Goal: Task Accomplishment & Management: Use online tool/utility

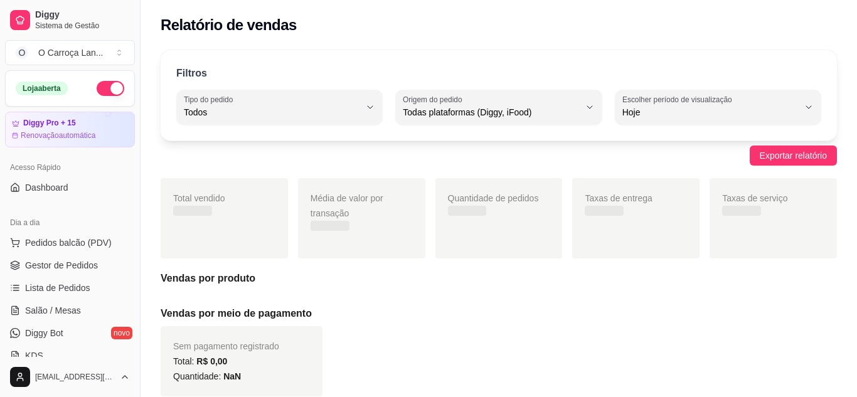
select select "ALL"
select select "0"
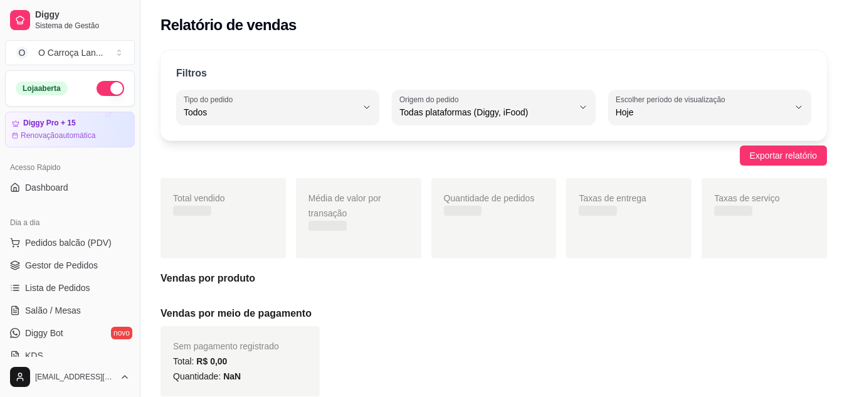
scroll to position [173, 0]
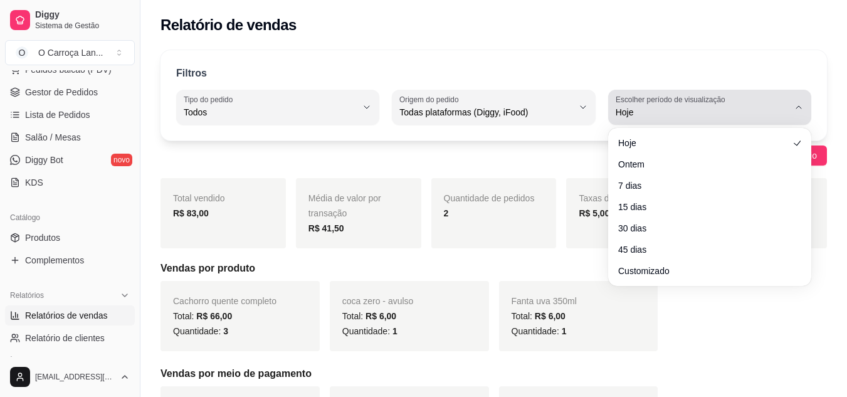
click at [628, 114] on span "Hoje" at bounding box center [702, 112] width 173 height 13
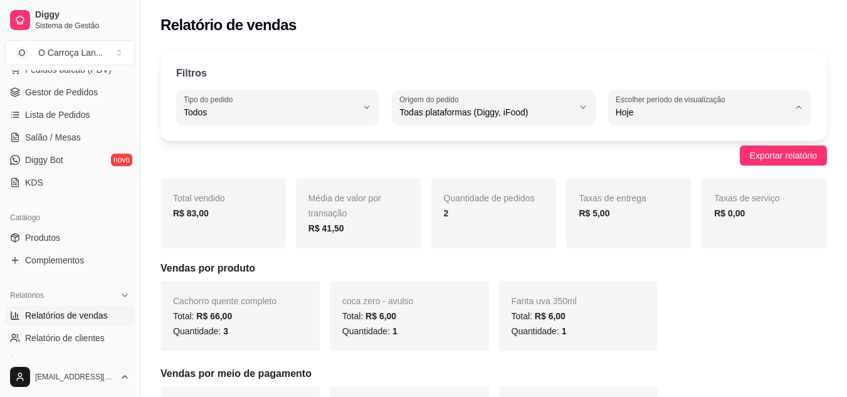
click at [638, 271] on span "Customizado" at bounding box center [703, 265] width 164 height 12
type input "-1"
select select "-1"
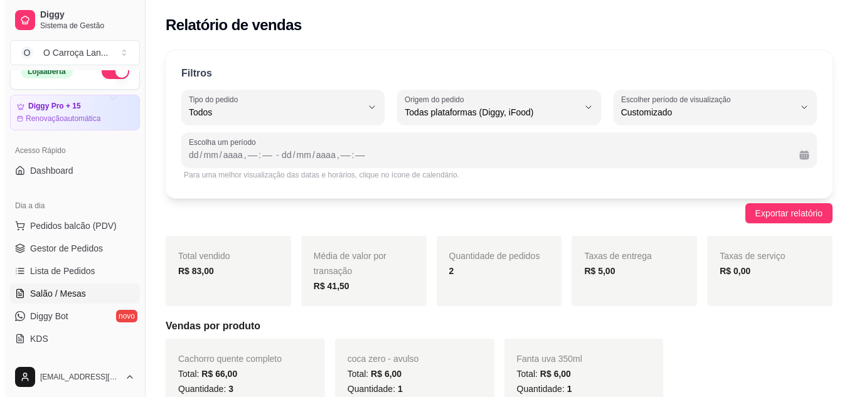
scroll to position [15, 0]
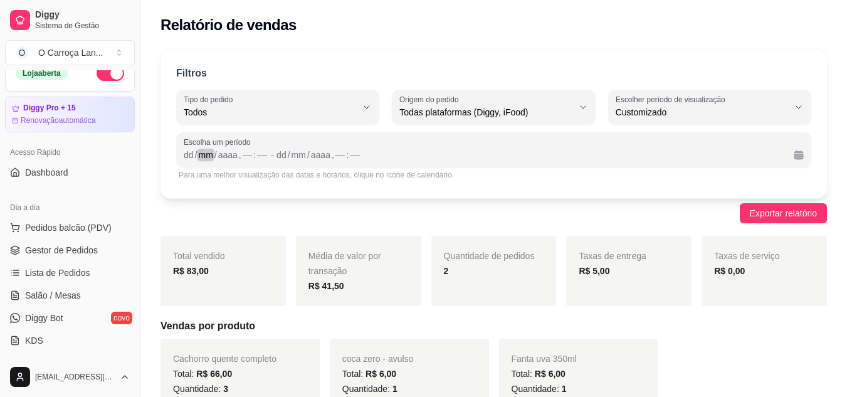
click at [208, 153] on div "mm" at bounding box center [205, 155] width 17 height 13
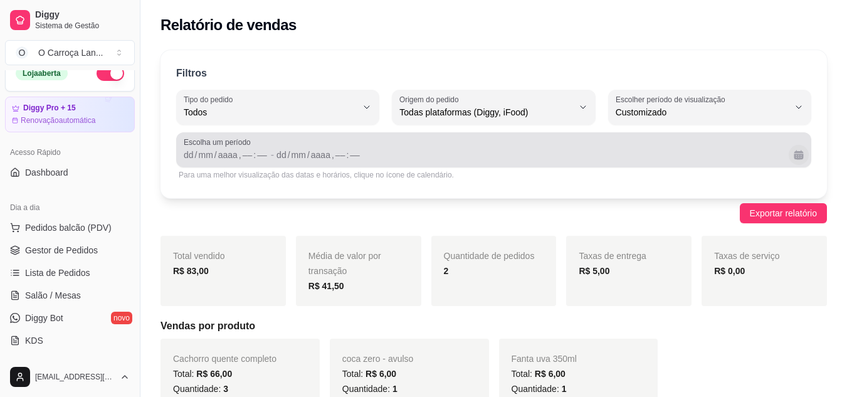
click at [801, 157] on button "Calendário" at bounding box center [799, 155] width 20 height 20
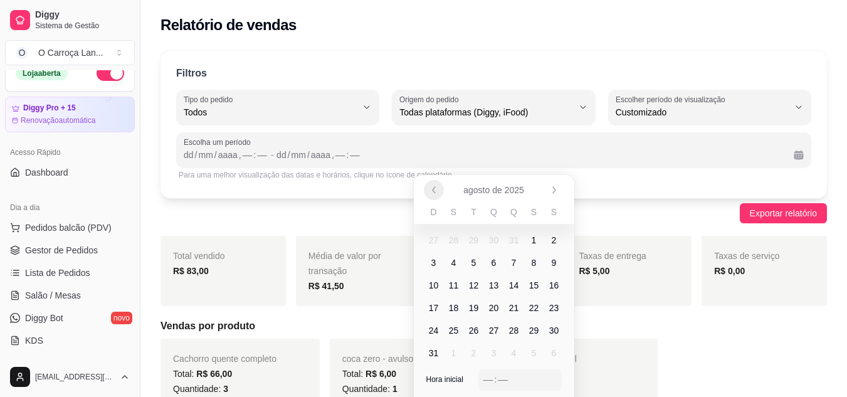
click at [436, 190] on icon "Anterior" at bounding box center [434, 190] width 10 height 10
click at [550, 190] on icon "Próximo" at bounding box center [554, 190] width 10 height 10
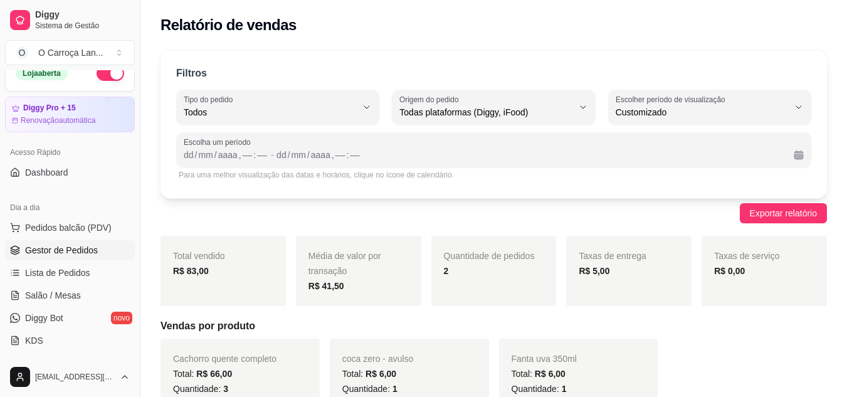
click at [38, 250] on span "Gestor de Pedidos" at bounding box center [61, 250] width 73 height 13
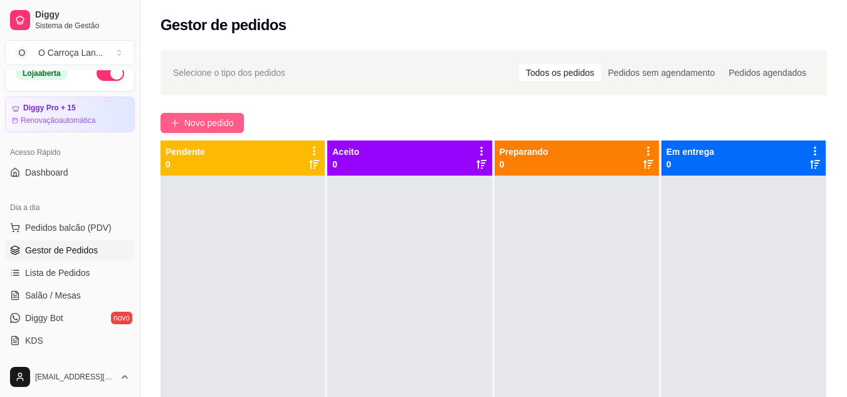
click at [191, 124] on span "Novo pedido" at bounding box center [209, 123] width 50 height 14
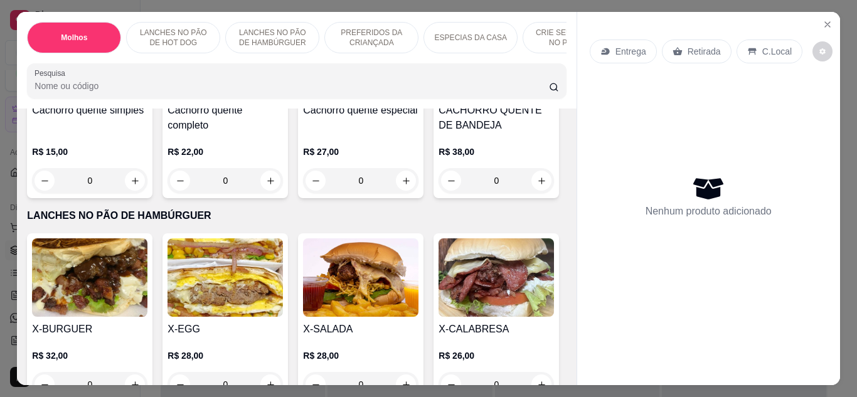
scroll to position [347, 0]
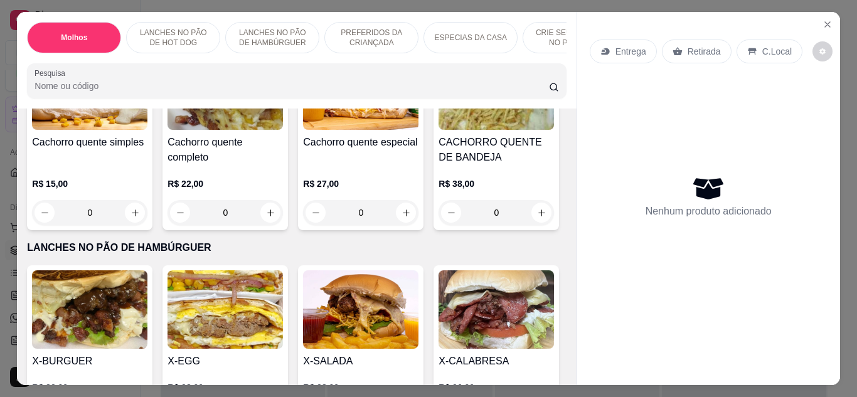
click at [260, 220] on div "0" at bounding box center [224, 212] width 115 height 25
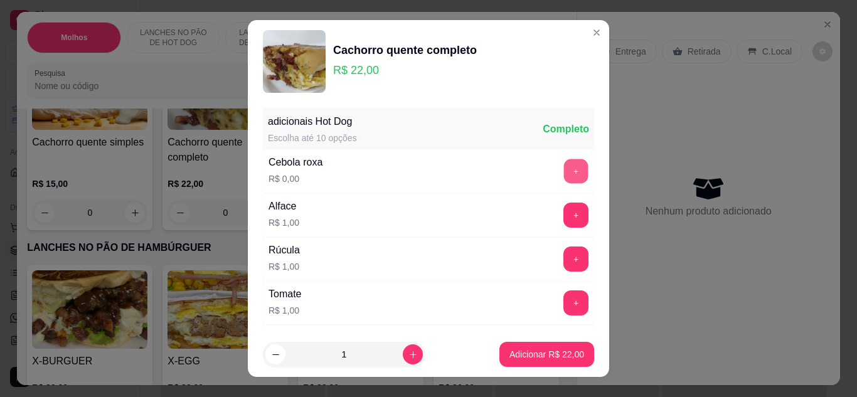
click at [564, 172] on button "+" at bounding box center [576, 171] width 24 height 24
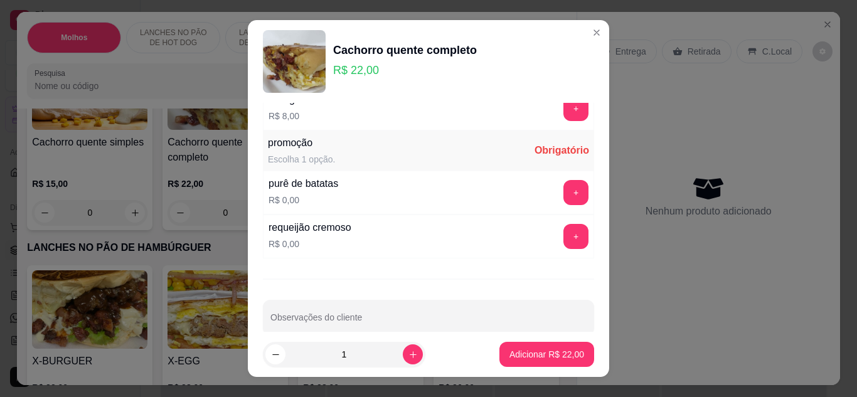
scroll to position [722, 0]
click at [564, 186] on button "+" at bounding box center [576, 191] width 24 height 24
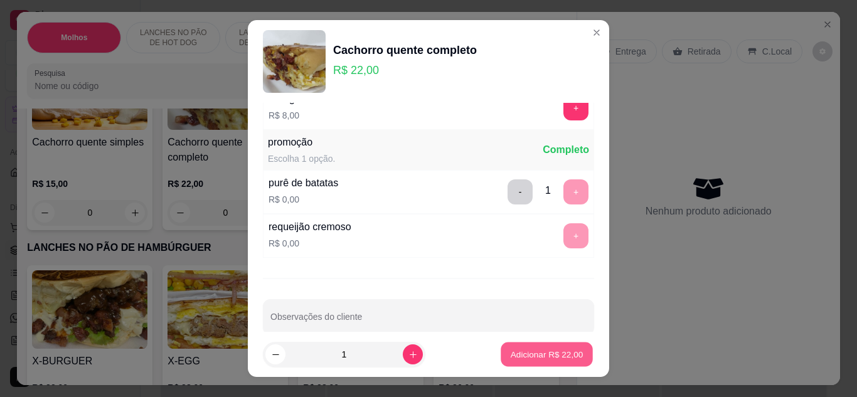
click at [511, 354] on p "Adicionar R$ 22,00" at bounding box center [546, 355] width 73 height 12
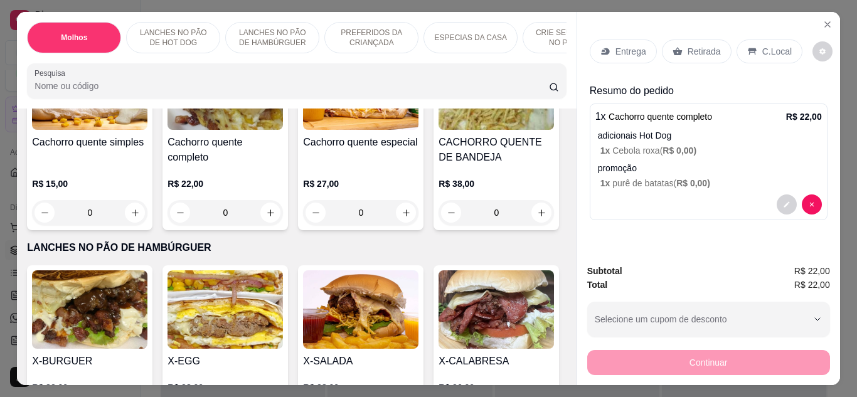
click at [351, 34] on p "PREFERIDOS DA CRIANÇADA" at bounding box center [371, 38] width 73 height 20
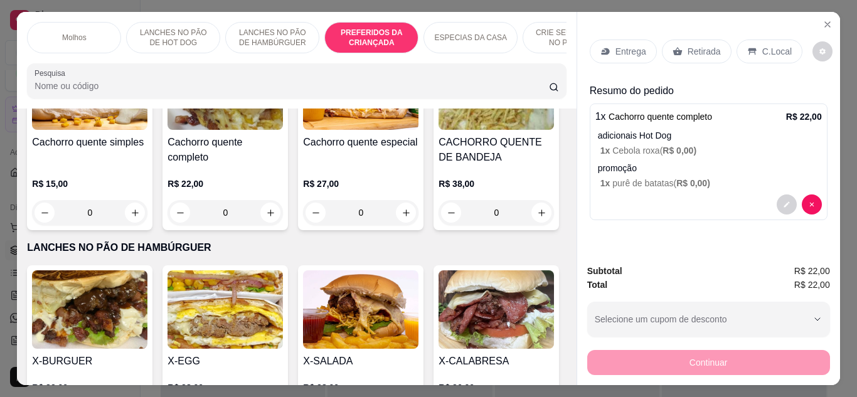
scroll to position [33, 0]
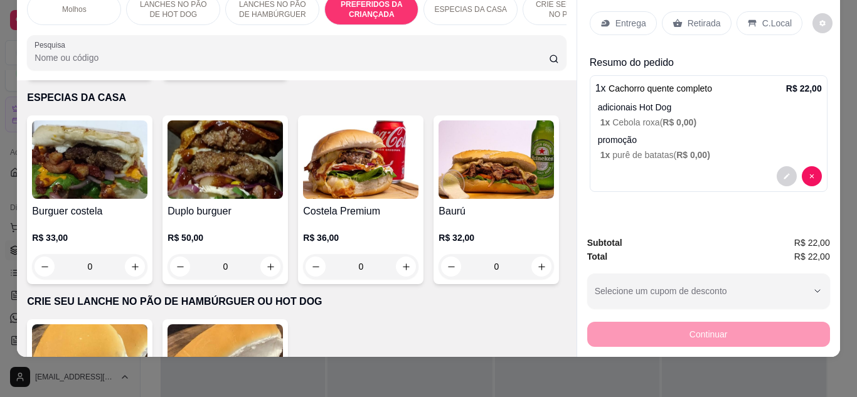
click at [132, 75] on div "0" at bounding box center [89, 62] width 115 height 25
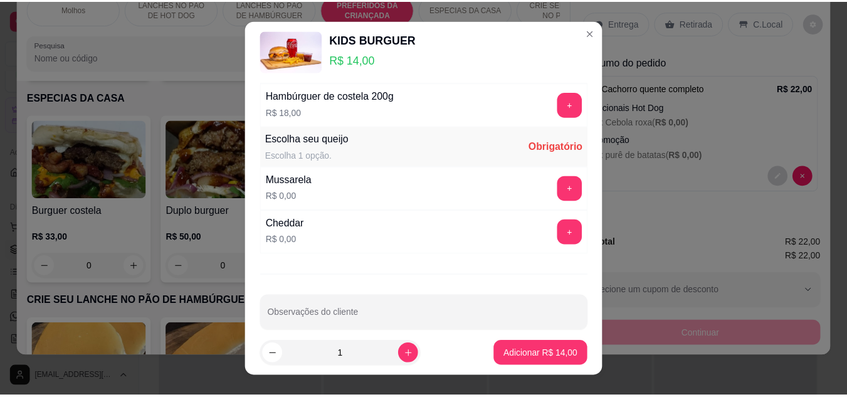
scroll to position [1012, 0]
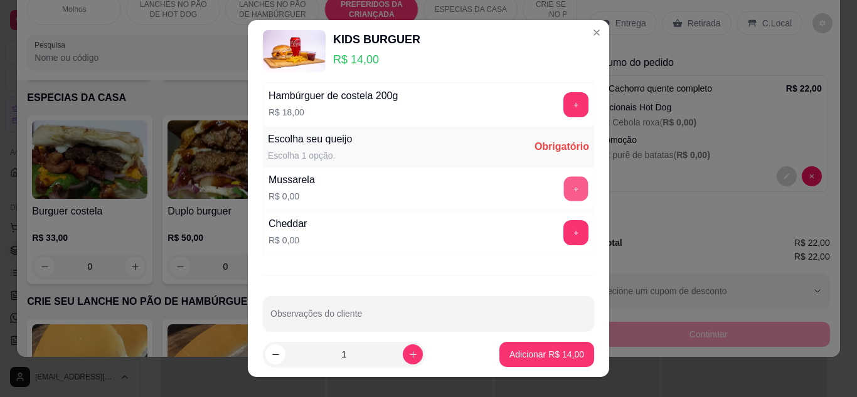
click at [564, 183] on button "+" at bounding box center [576, 189] width 24 height 24
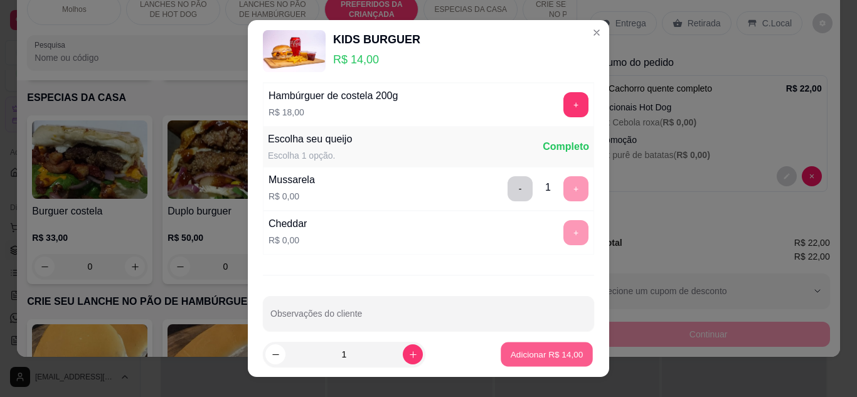
click at [517, 352] on p "Adicionar R$ 14,00" at bounding box center [546, 355] width 73 height 12
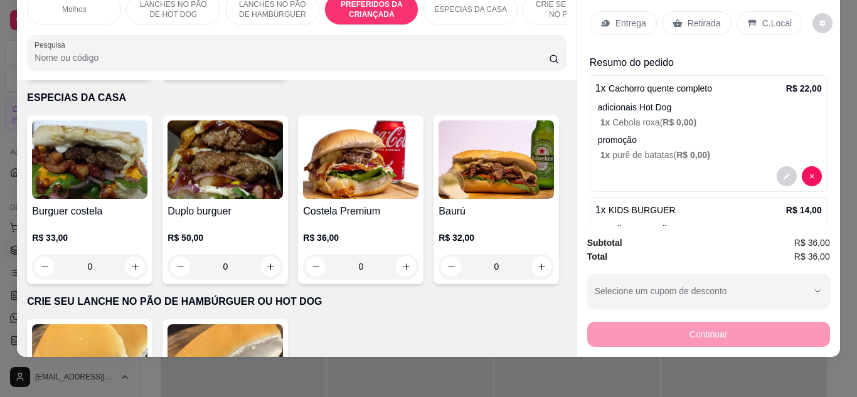
click at [763, 11] on div "C.Local" at bounding box center [769, 23] width 66 height 24
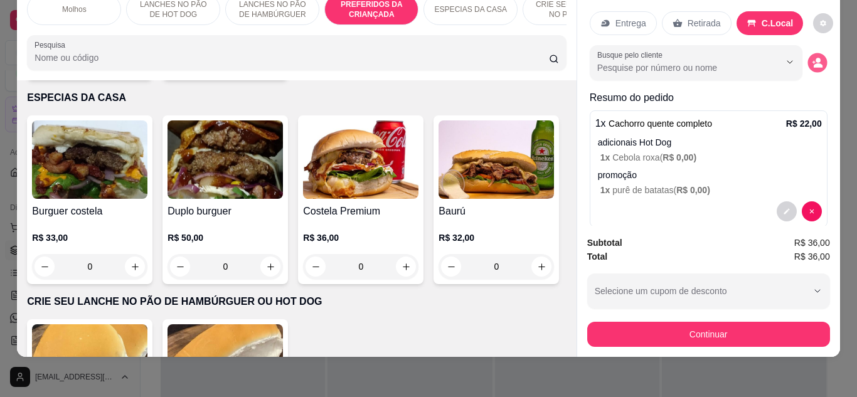
click at [807, 53] on button "decrease-product-quantity" at bounding box center [816, 62] width 19 height 19
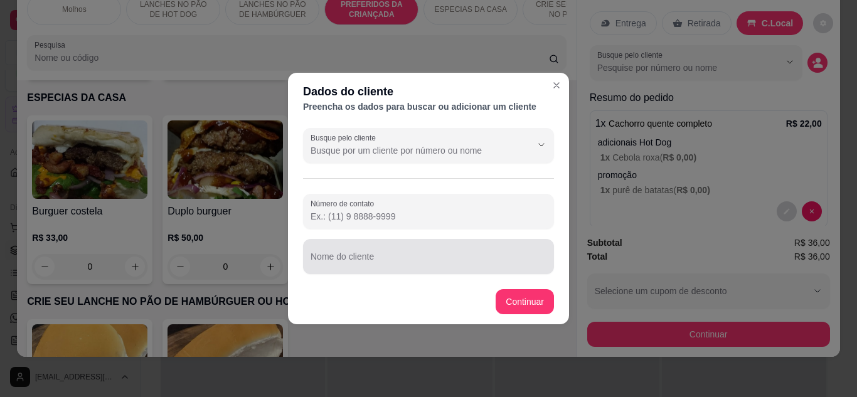
click at [389, 273] on div "Nome do cliente" at bounding box center [428, 256] width 251 height 35
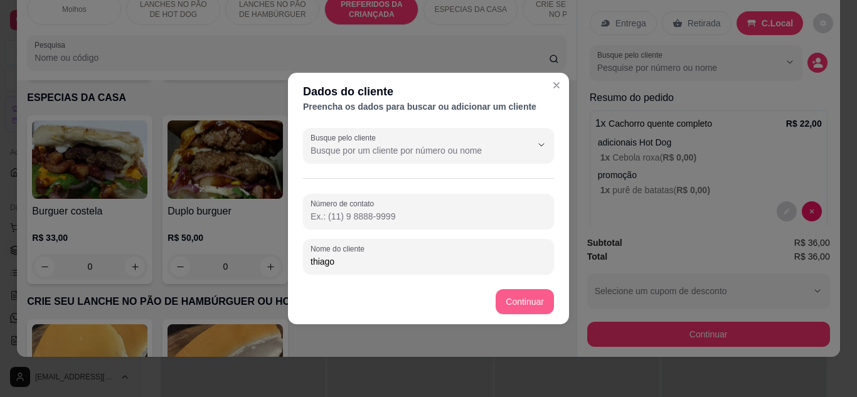
type input "thiago"
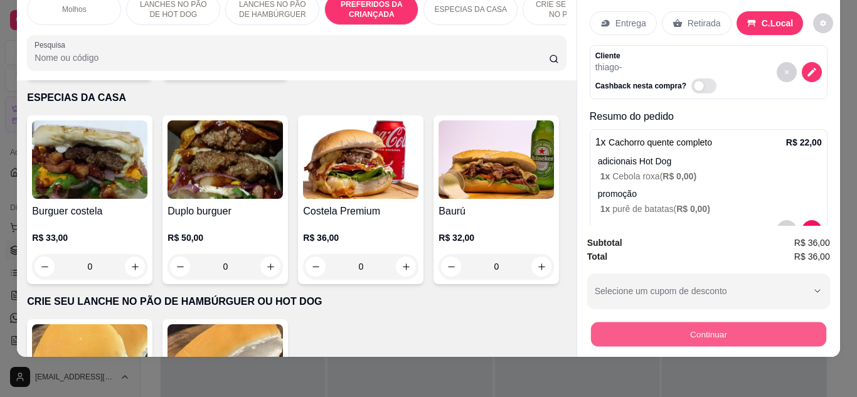
click at [600, 332] on button "Continuar" at bounding box center [707, 334] width 235 height 24
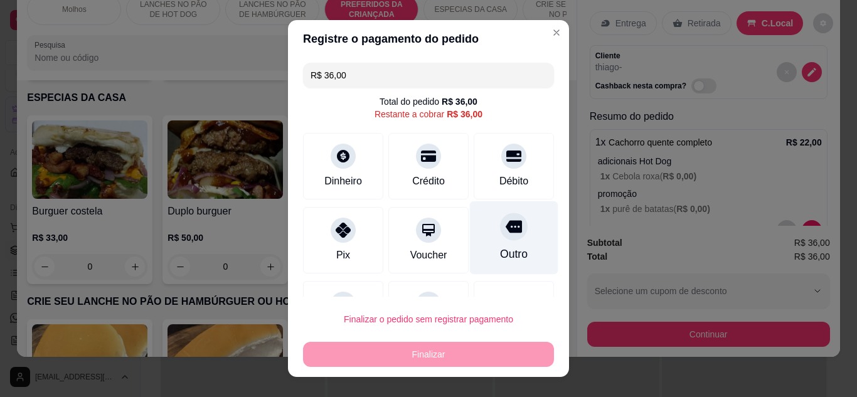
click at [500, 259] on div "Outro" at bounding box center [514, 254] width 28 height 16
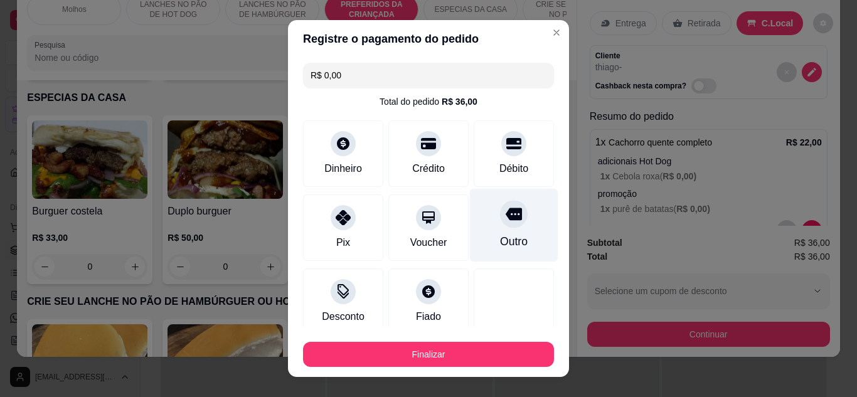
click at [500, 223] on div at bounding box center [514, 214] width 28 height 28
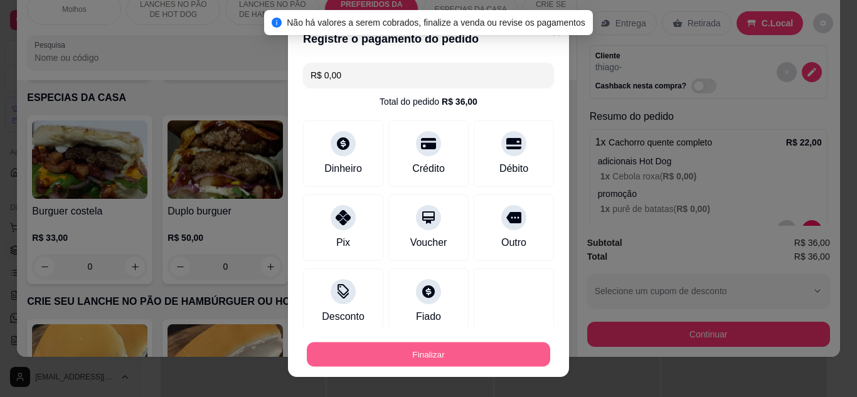
click at [472, 354] on button "Finalizar" at bounding box center [428, 354] width 243 height 24
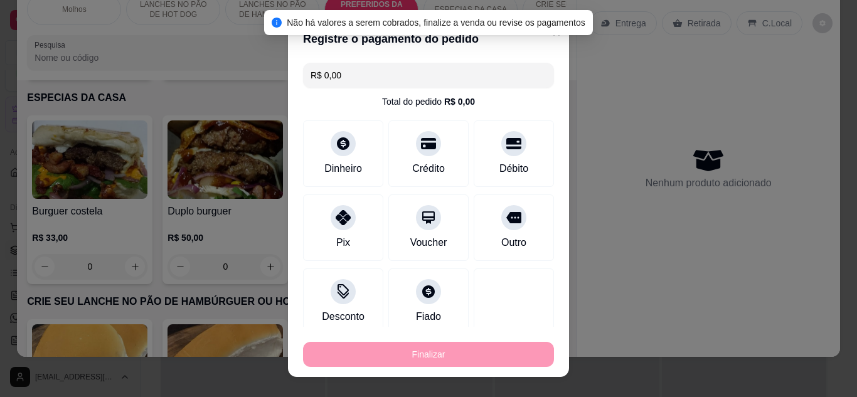
type input "-R$ 36,00"
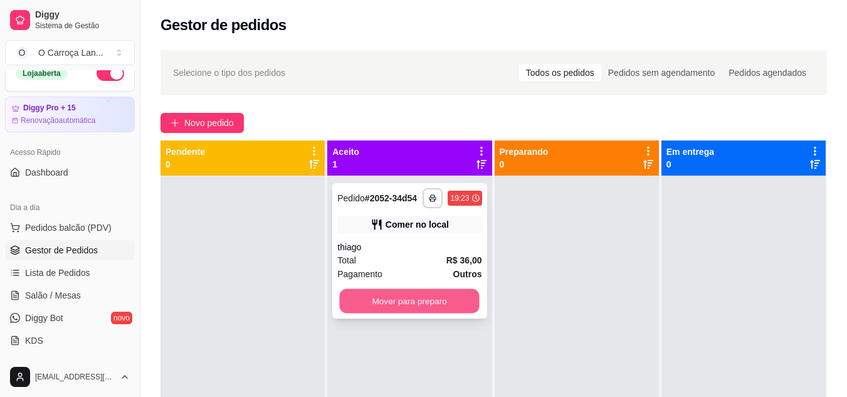
click at [457, 311] on button "Mover para preparo" at bounding box center [410, 301] width 140 height 24
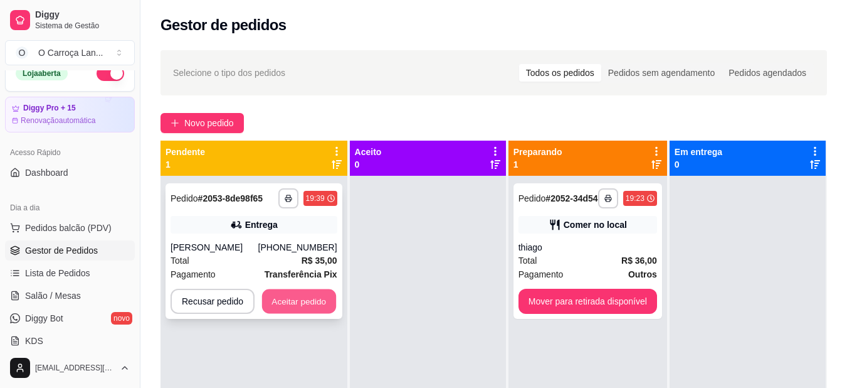
click at [303, 302] on button "Aceitar pedido" at bounding box center [299, 301] width 74 height 24
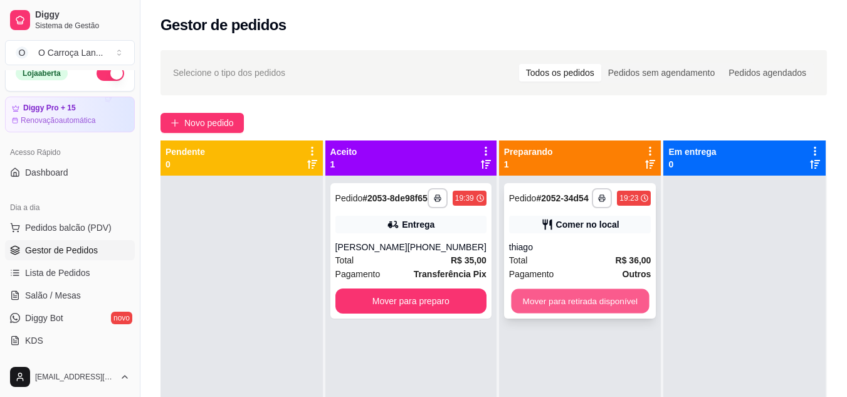
click at [569, 301] on button "Mover para retirada disponível" at bounding box center [580, 301] width 138 height 24
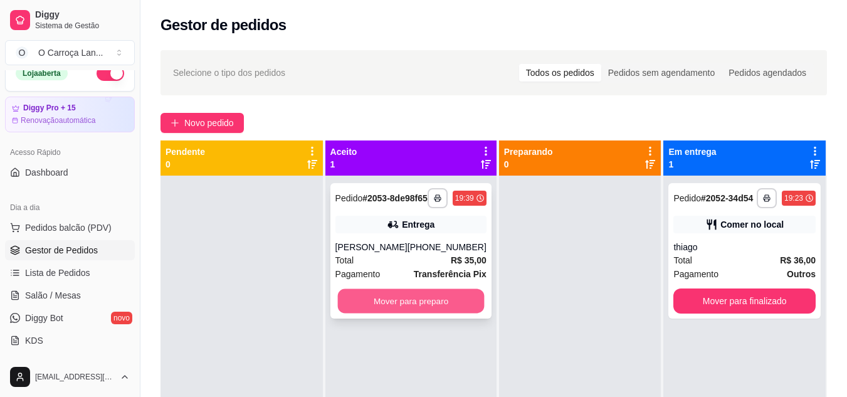
click at [439, 304] on button "Mover para preparo" at bounding box center [410, 301] width 147 height 24
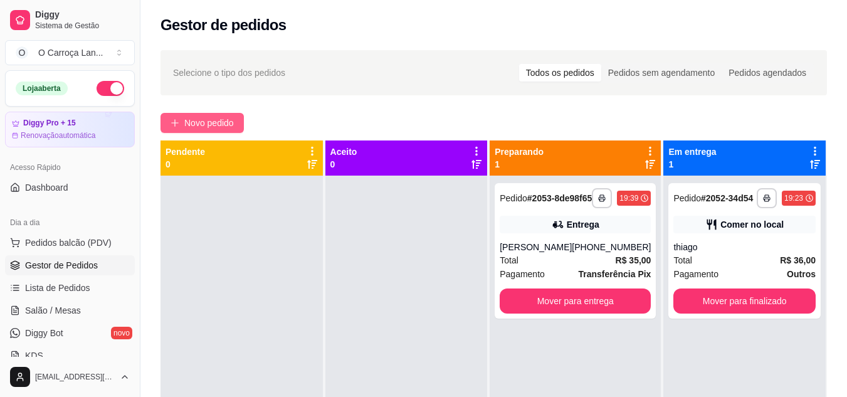
click at [197, 121] on span "Novo pedido" at bounding box center [209, 123] width 50 height 14
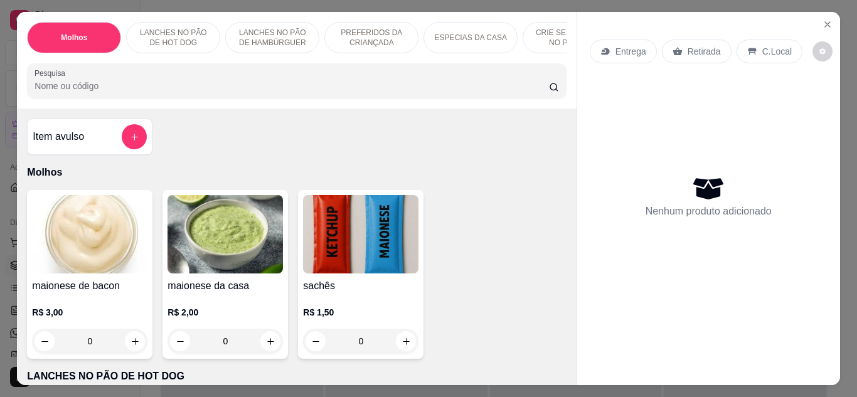
click at [160, 92] on input "Pesquisa" at bounding box center [291, 86] width 514 height 13
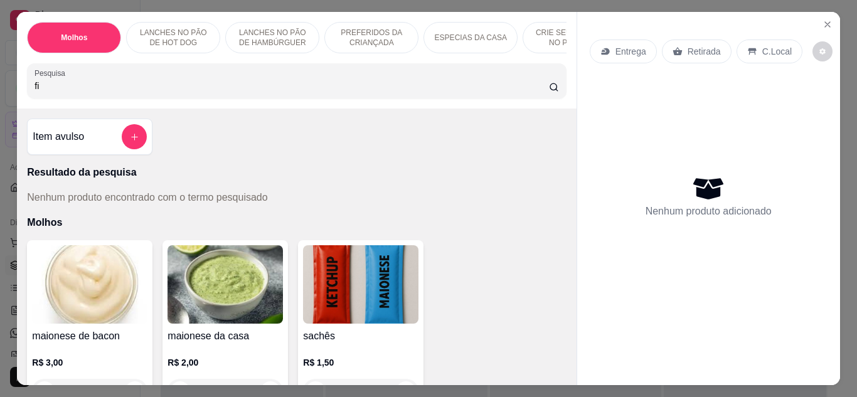
type input "f"
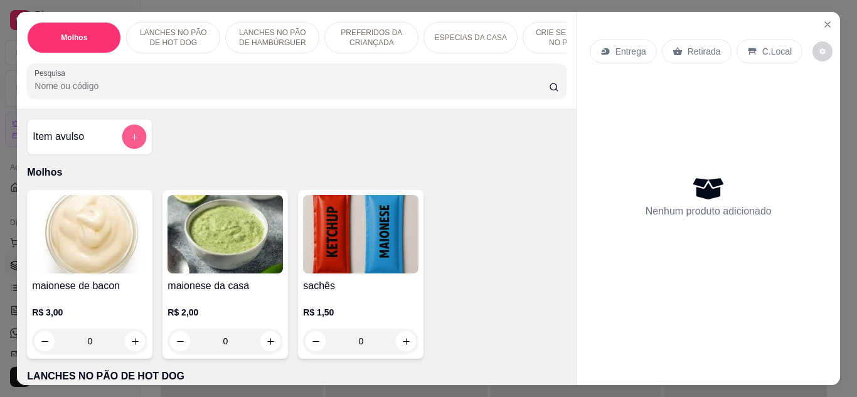
click at [124, 147] on button "add-separate-item" at bounding box center [134, 137] width 24 height 24
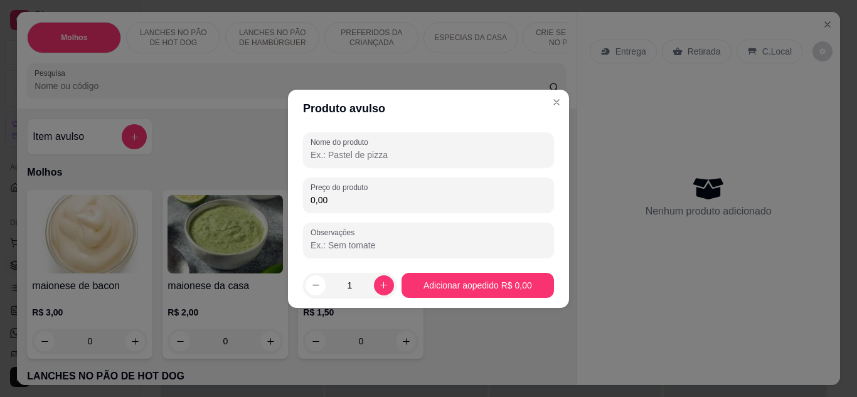
click at [332, 149] on input "Nome do produto" at bounding box center [428, 155] width 236 height 13
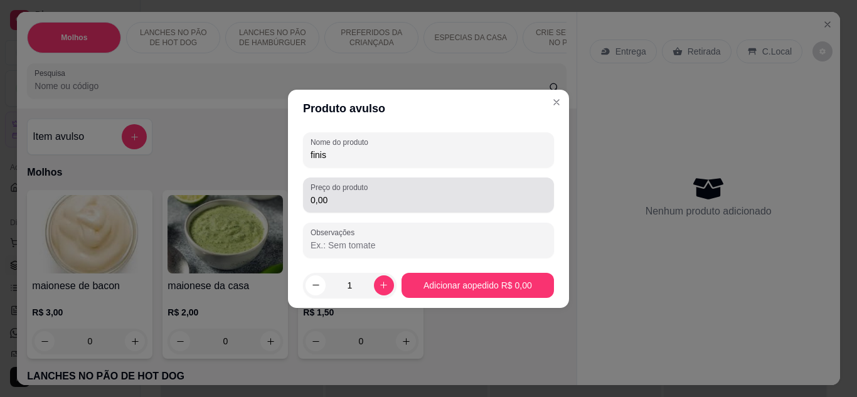
type input "finis"
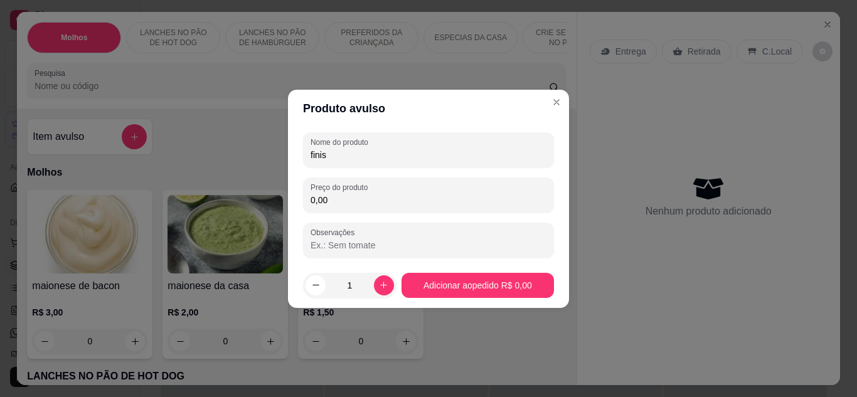
click at [355, 198] on input "0,00" at bounding box center [428, 200] width 236 height 13
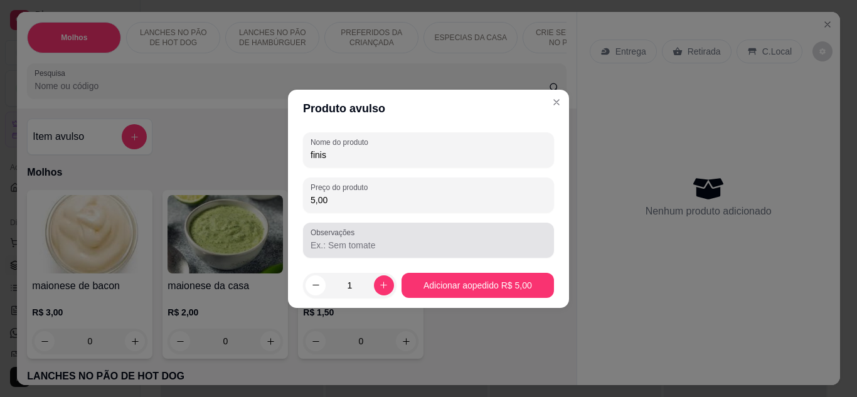
type input "5,00"
click at [391, 246] on input "Observações" at bounding box center [428, 245] width 236 height 13
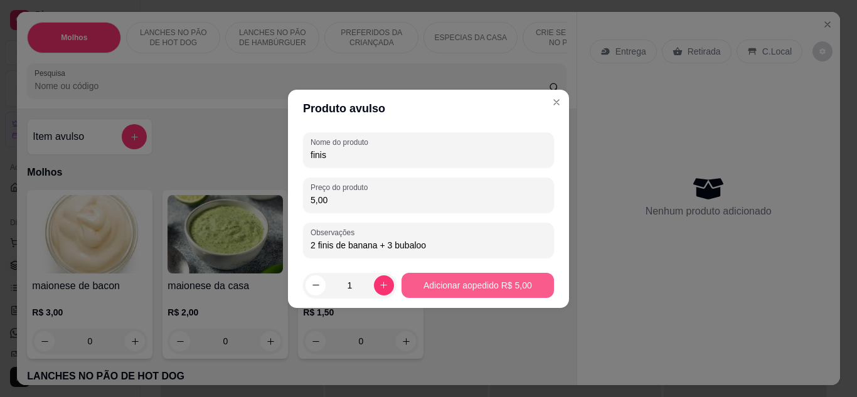
type input "2 finis de banana + 3 bubaloo"
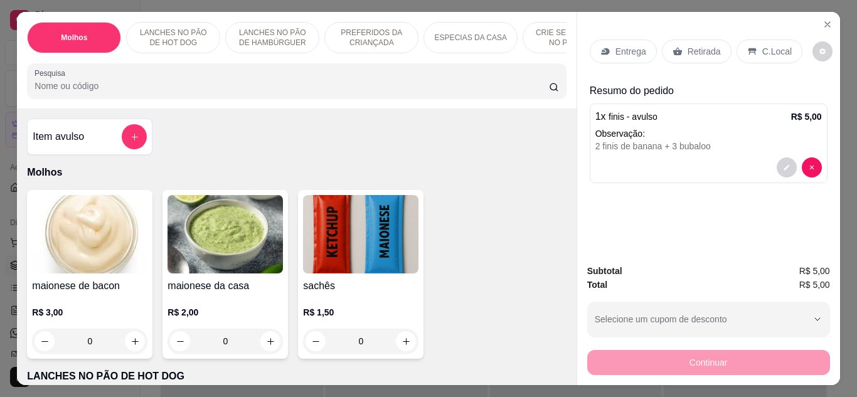
click at [696, 48] on p "Retirada" at bounding box center [703, 51] width 33 height 13
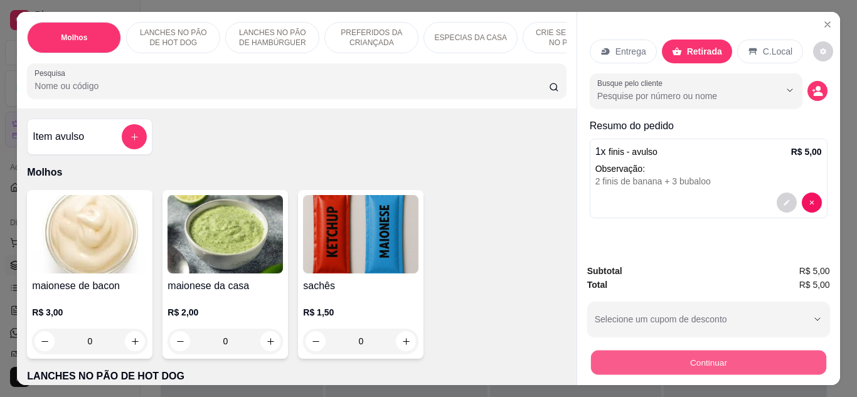
click at [716, 361] on button "Continuar" at bounding box center [707, 363] width 235 height 24
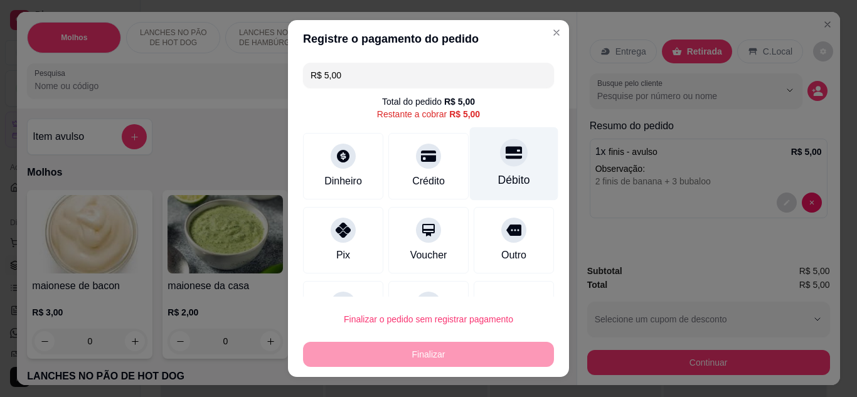
click at [498, 178] on div "Débito" at bounding box center [514, 180] width 32 height 16
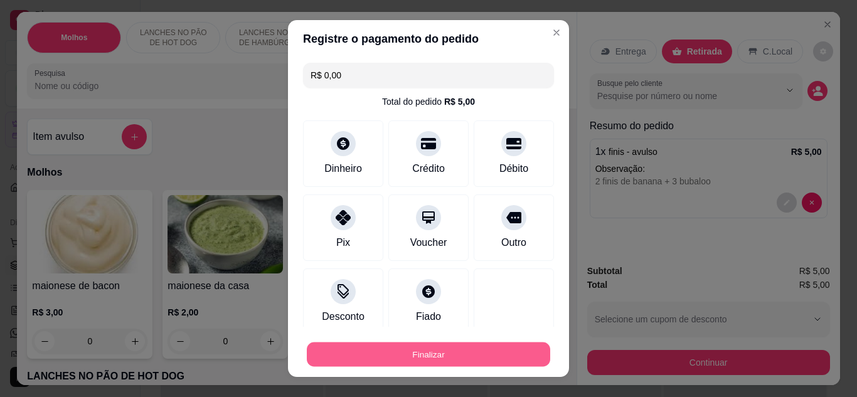
click at [451, 360] on button "Finalizar" at bounding box center [428, 354] width 243 height 24
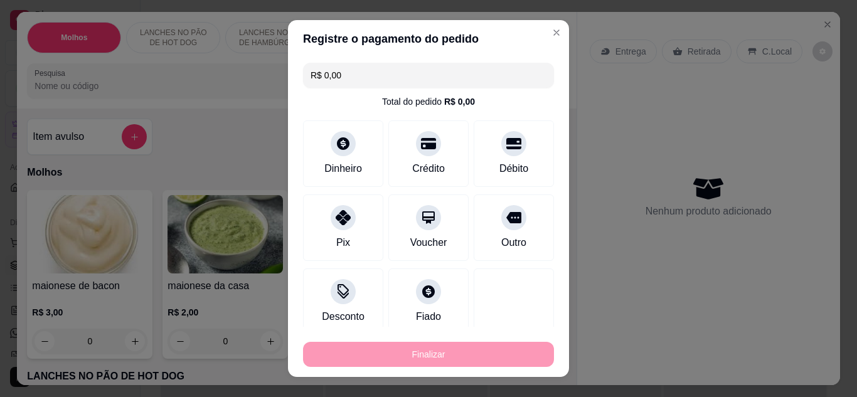
type input "-R$ 5,00"
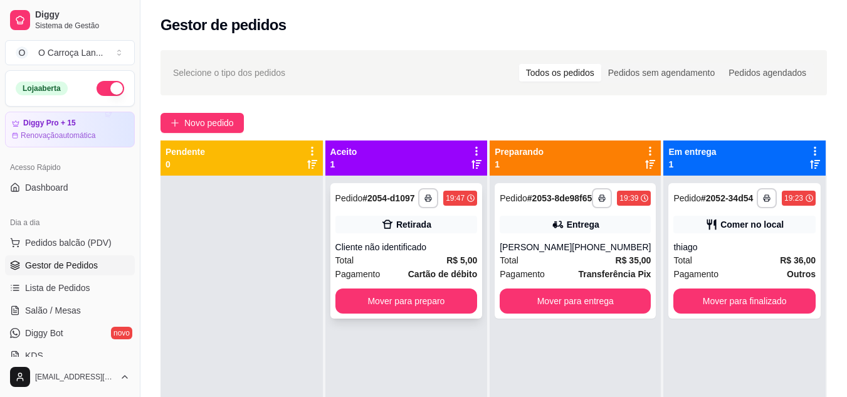
click at [420, 276] on strong "Cartão de débito" at bounding box center [442, 274] width 69 height 10
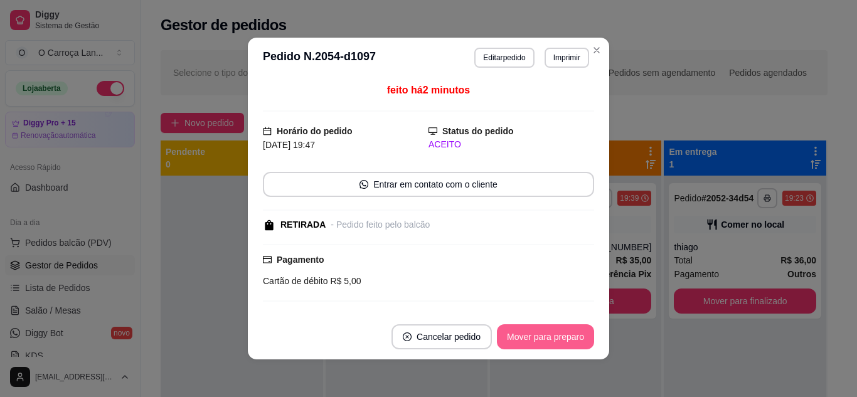
click at [512, 332] on button "Mover para preparo" at bounding box center [545, 336] width 97 height 25
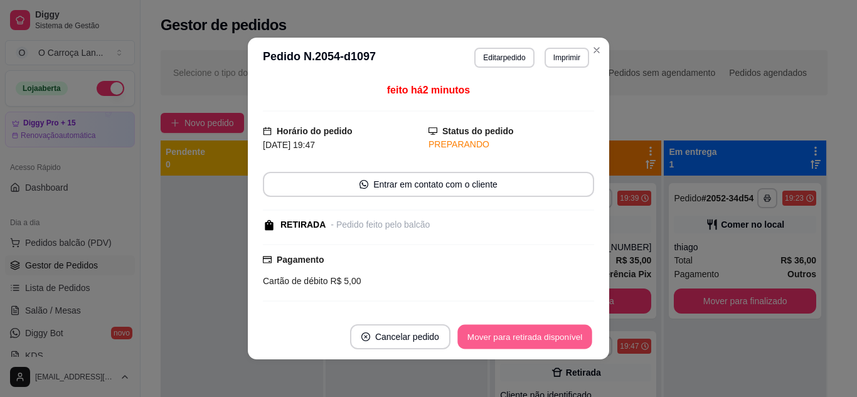
click at [512, 332] on button "Mover para retirada disponível" at bounding box center [524, 337] width 134 height 24
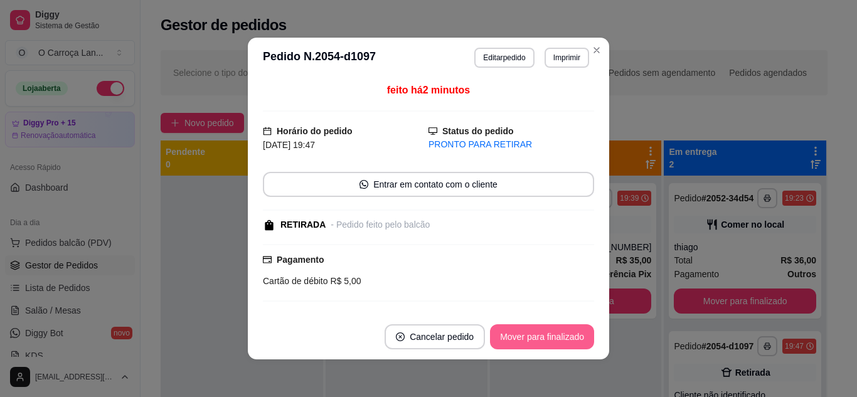
click at [512, 332] on button "Mover para finalizado" at bounding box center [542, 336] width 104 height 25
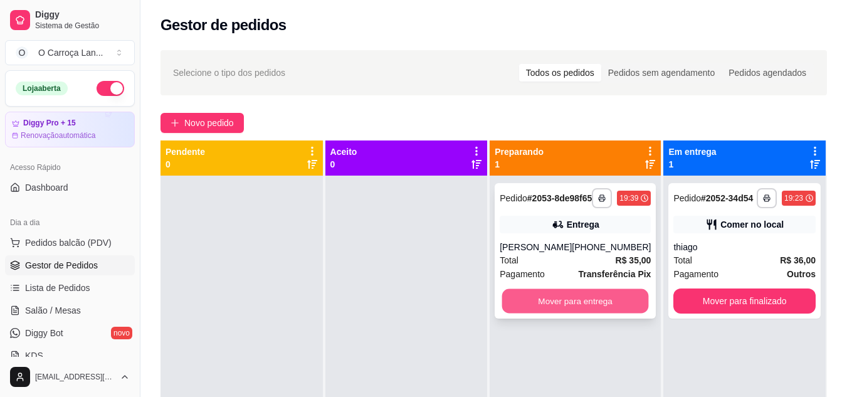
click at [563, 307] on button "Mover para entrega" at bounding box center [575, 301] width 147 height 24
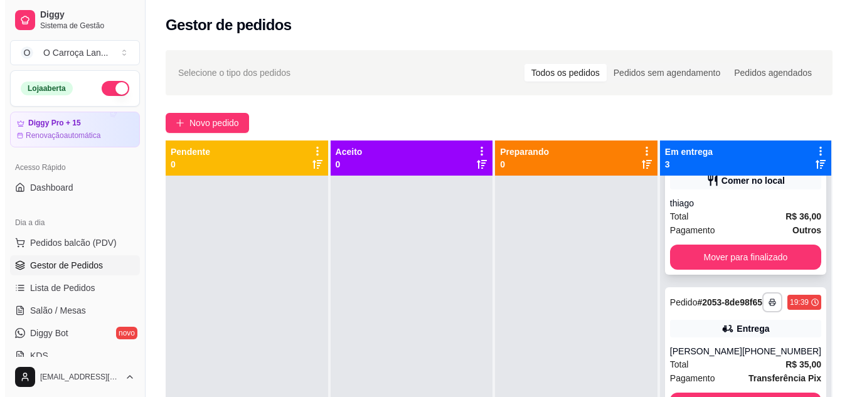
scroll to position [45, 0]
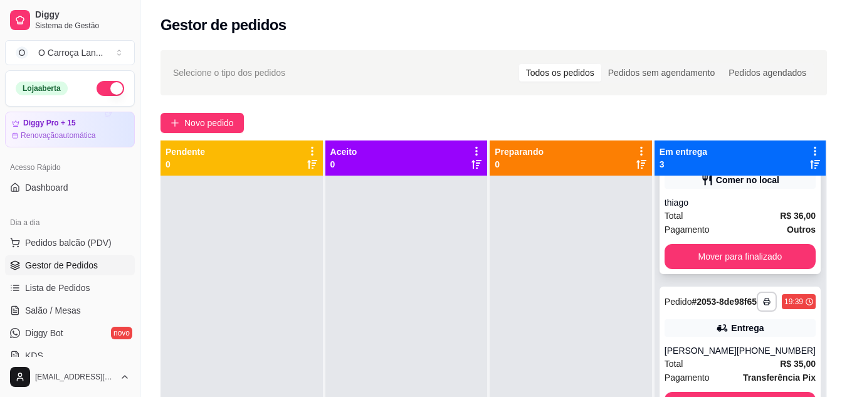
click at [722, 222] on div "Total R$ 36,00" at bounding box center [740, 216] width 151 height 14
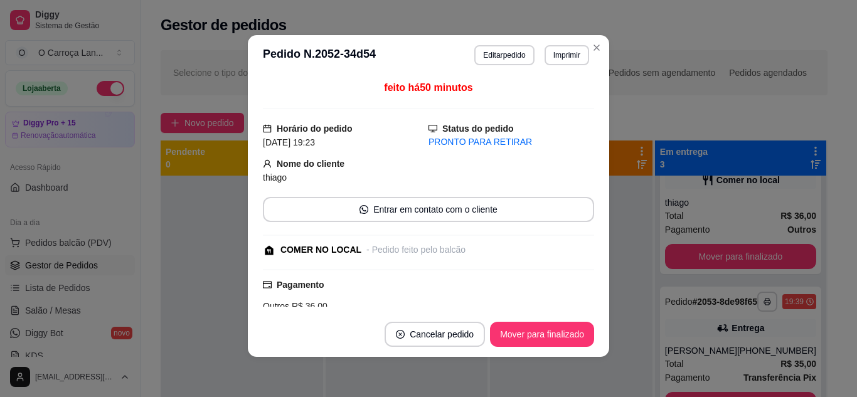
scroll to position [273, 0]
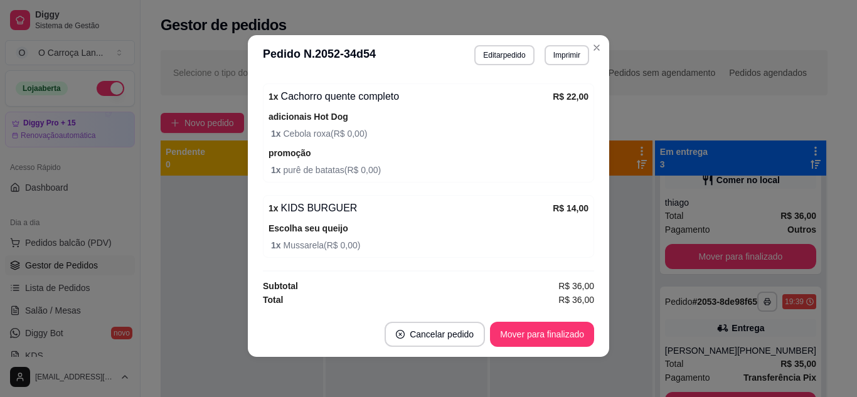
click at [485, 66] on header "**********" at bounding box center [428, 55] width 361 height 40
click at [493, 51] on button "Editar pedido" at bounding box center [504, 54] width 58 height 19
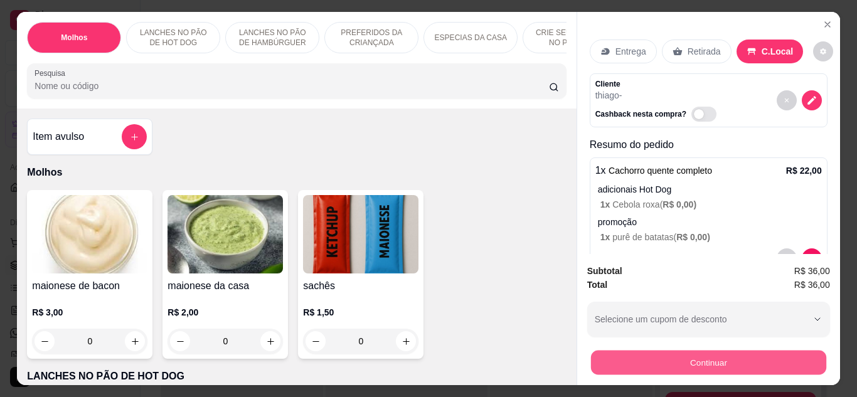
click at [689, 357] on button "Continuar" at bounding box center [707, 363] width 235 height 24
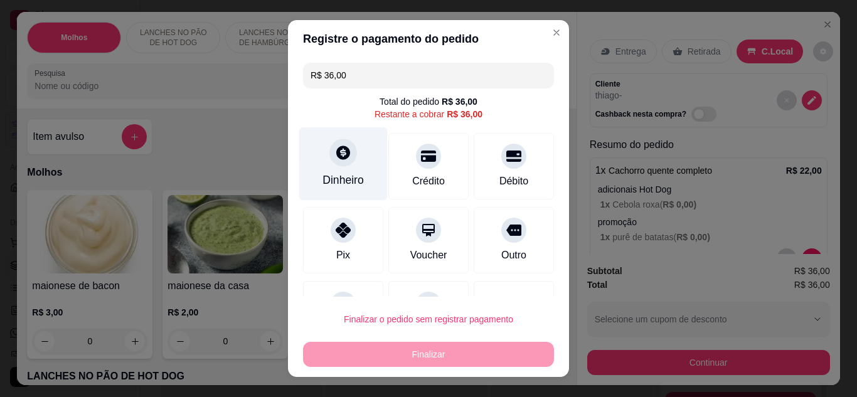
click at [345, 178] on div "Dinheiro" at bounding box center [342, 180] width 41 height 16
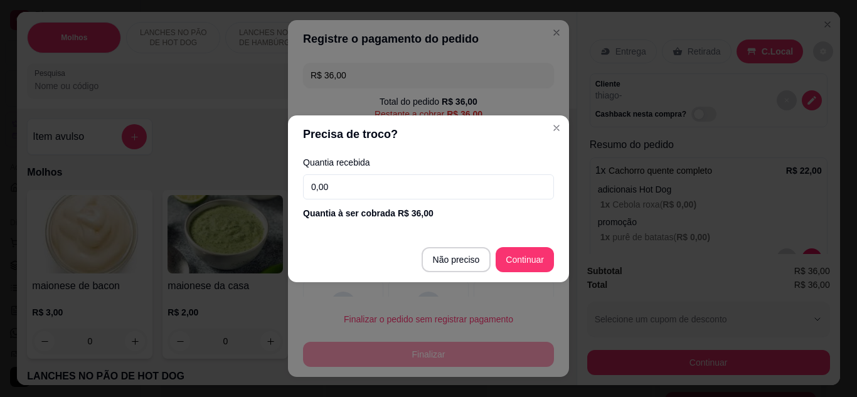
click at [419, 189] on input "0,00" at bounding box center [428, 186] width 251 height 25
type input "36,00"
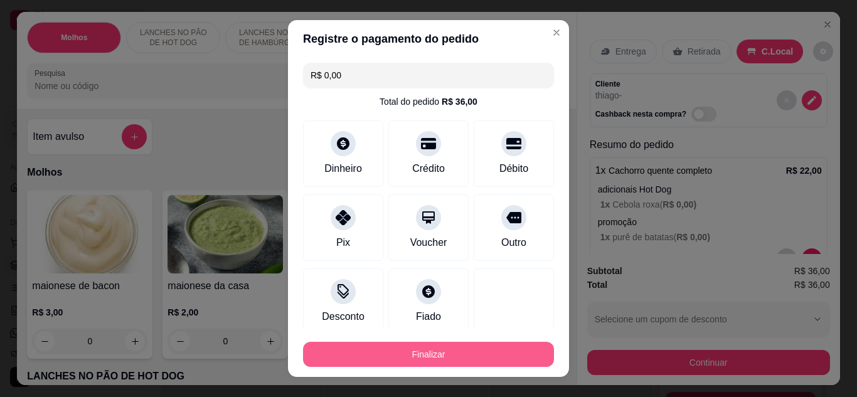
click at [436, 360] on button "Finalizar" at bounding box center [428, 354] width 251 height 25
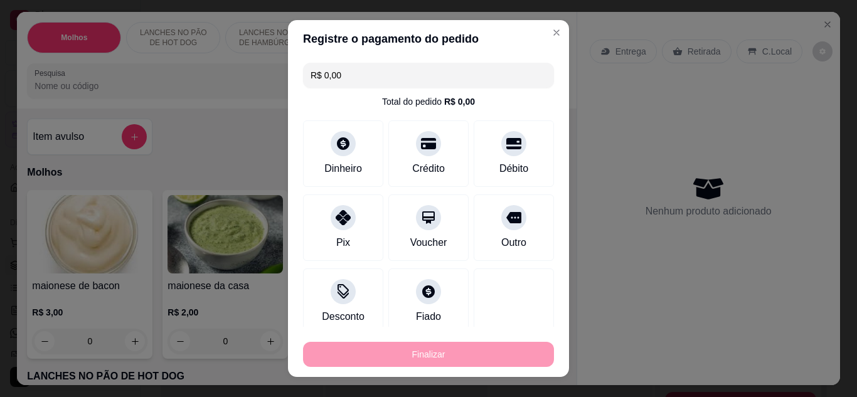
type input "-R$ 36,00"
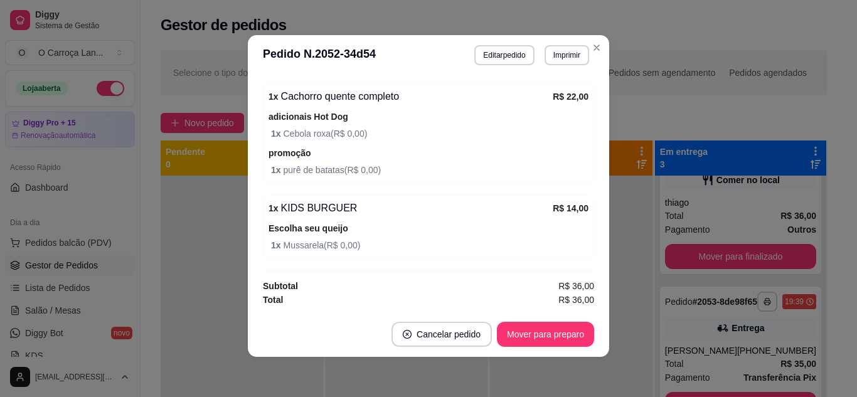
scroll to position [0, 0]
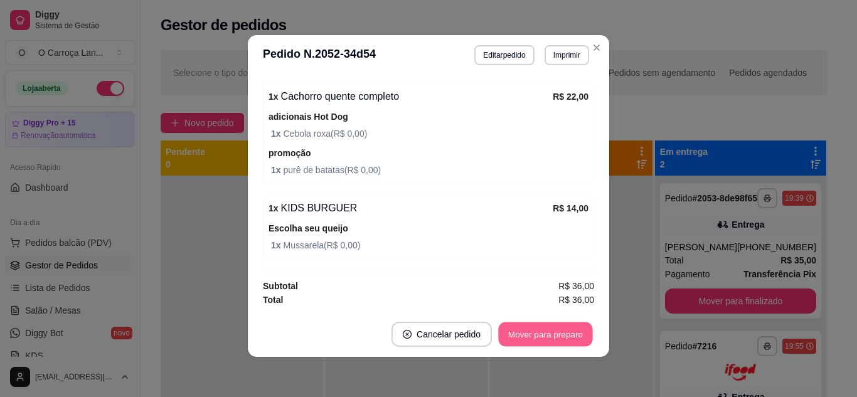
click at [569, 332] on button "Mover para preparo" at bounding box center [545, 334] width 94 height 24
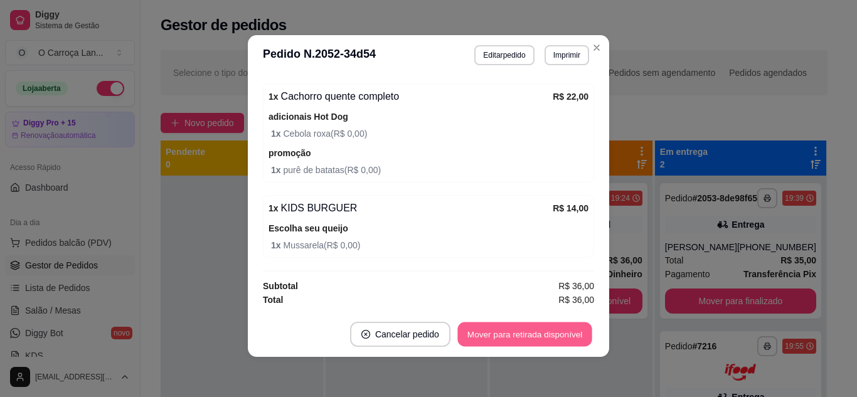
click at [569, 332] on button "Mover para retirada disponível" at bounding box center [524, 334] width 134 height 24
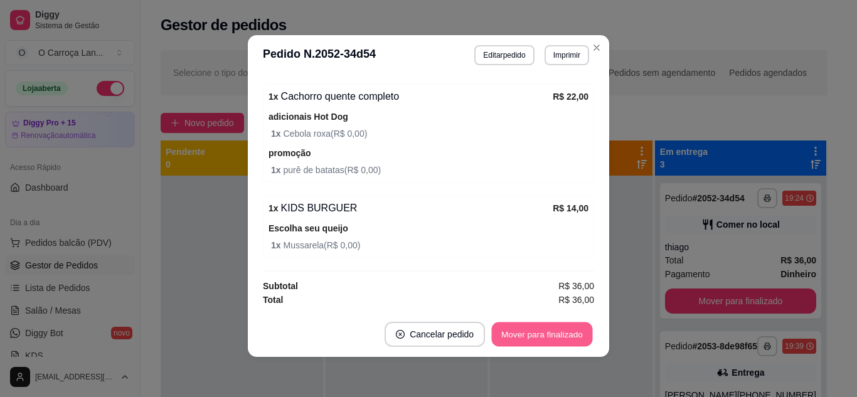
click at [569, 332] on button "Mover para finalizado" at bounding box center [542, 334] width 101 height 24
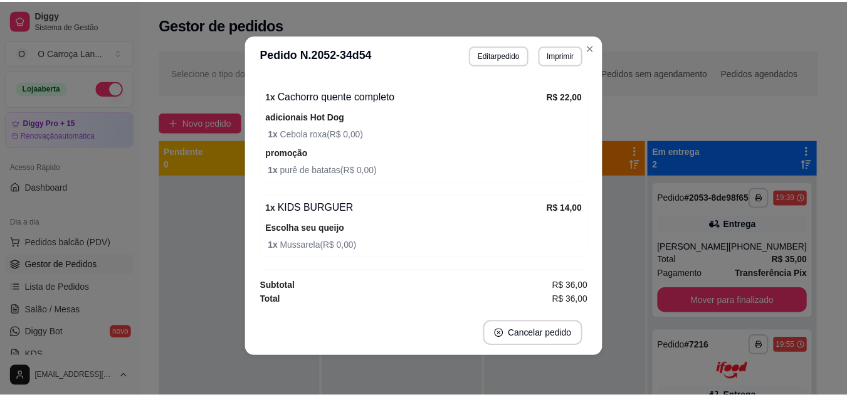
scroll to position [235, 0]
